Goal: Transaction & Acquisition: Purchase product/service

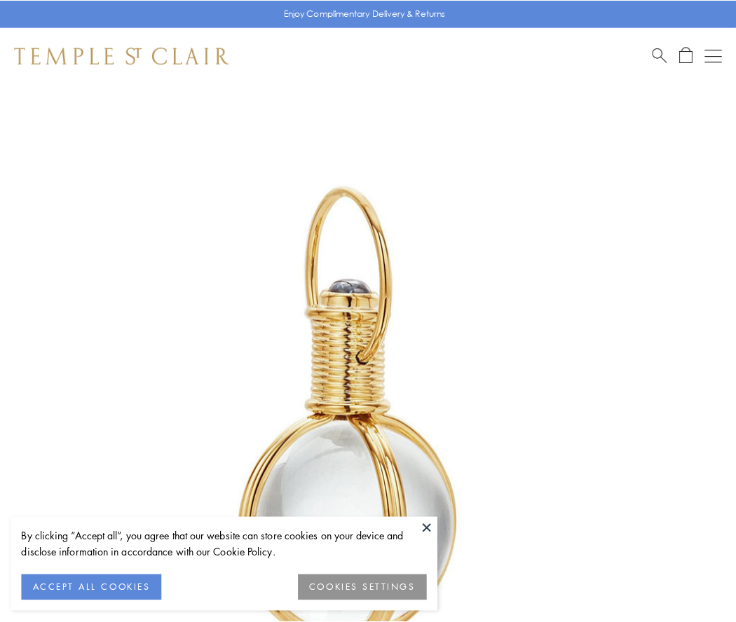
scroll to position [366, 0]
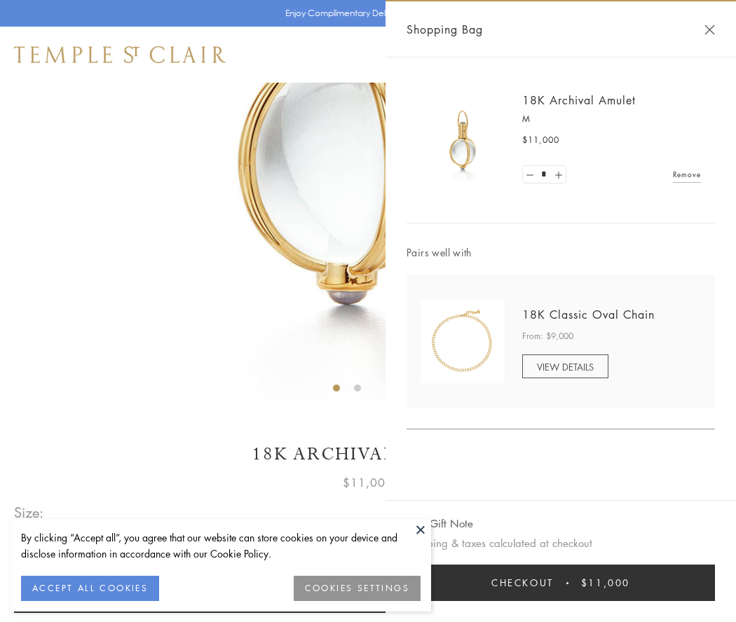
click at [561, 583] on button "Checkout $11,000" at bounding box center [561, 583] width 308 height 36
